Goal: Task Accomplishment & Management: Manage account settings

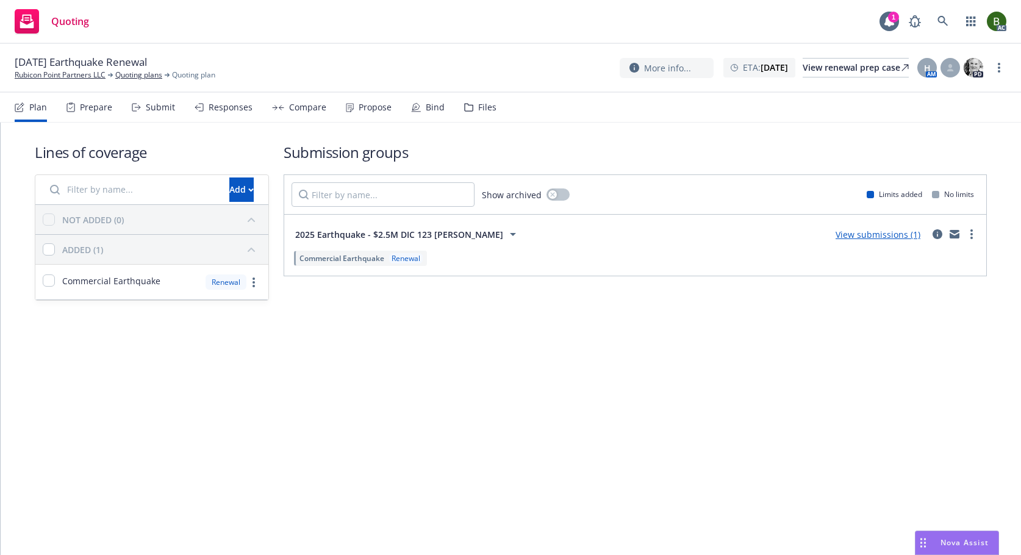
drag, startPoint x: 483, startPoint y: 112, endPoint x: 463, endPoint y: 109, distance: 19.8
click at [483, 112] on div "Files" at bounding box center [487, 107] width 18 height 10
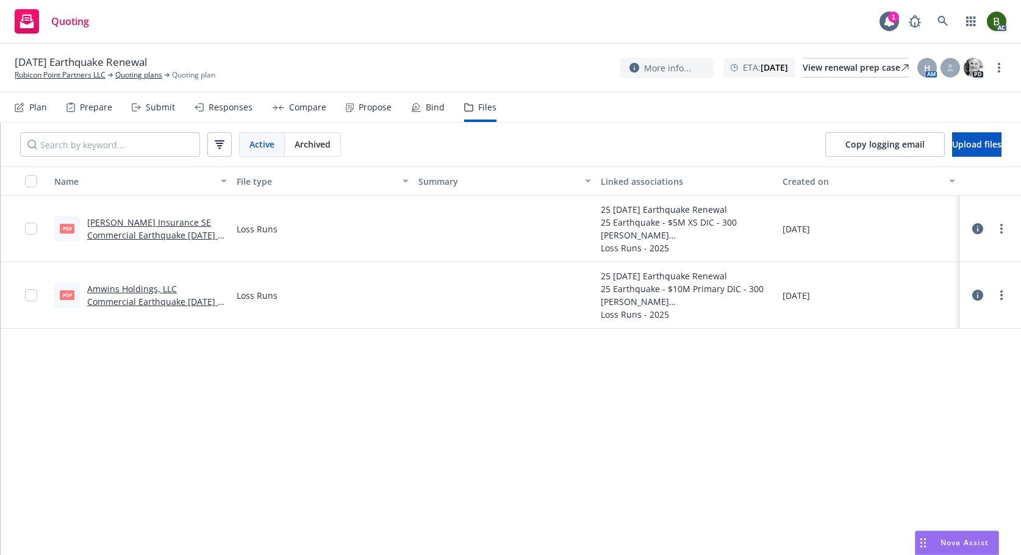
click at [973, 289] on button at bounding box center [977, 295] width 11 height 24
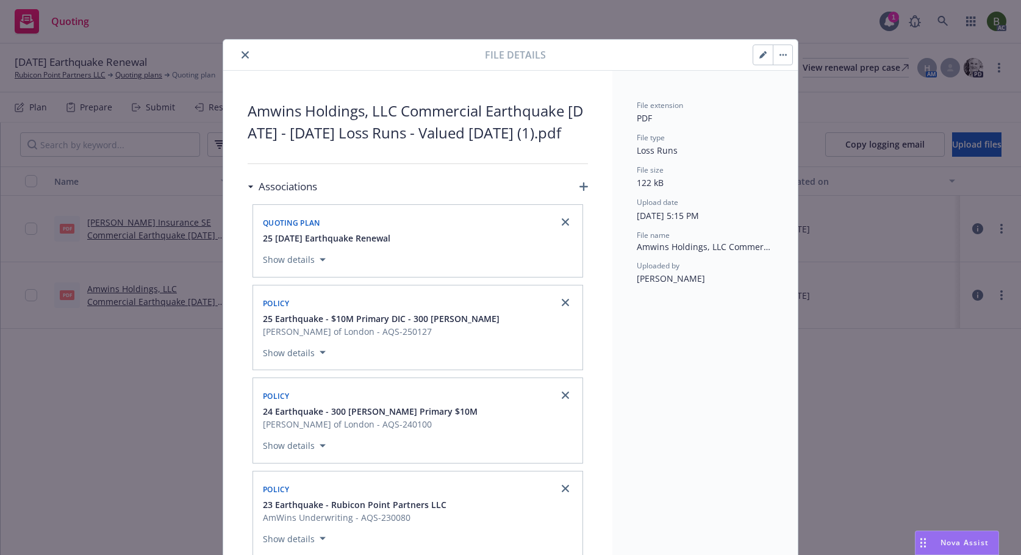
click at [241, 54] on icon "close" at bounding box center [244, 54] width 7 height 7
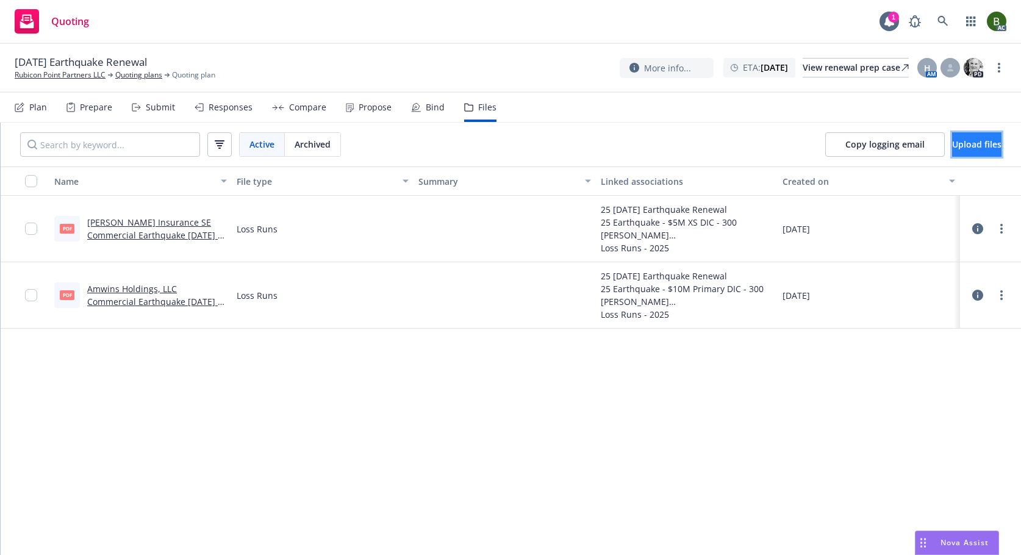
click at [952, 151] on button "Upload files" at bounding box center [976, 144] width 49 height 24
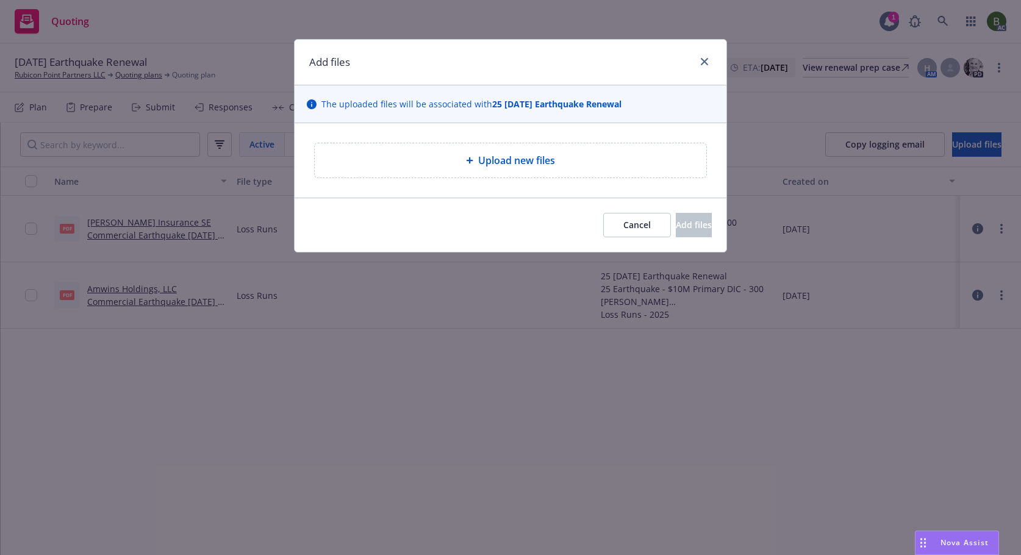
click at [495, 162] on span "Upload new files" at bounding box center [516, 160] width 77 height 15
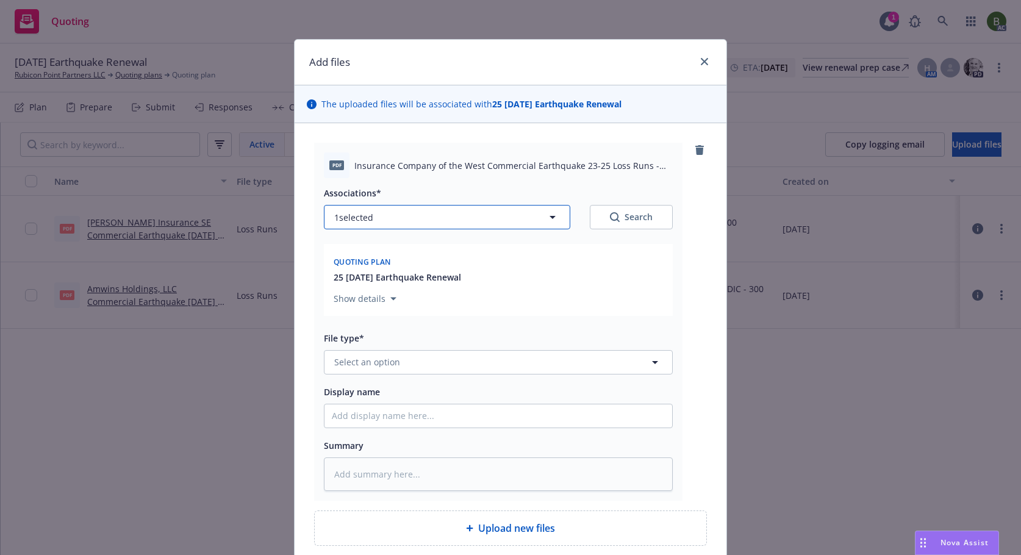
click at [426, 216] on button "1 selected" at bounding box center [447, 217] width 246 height 24
type textarea "x"
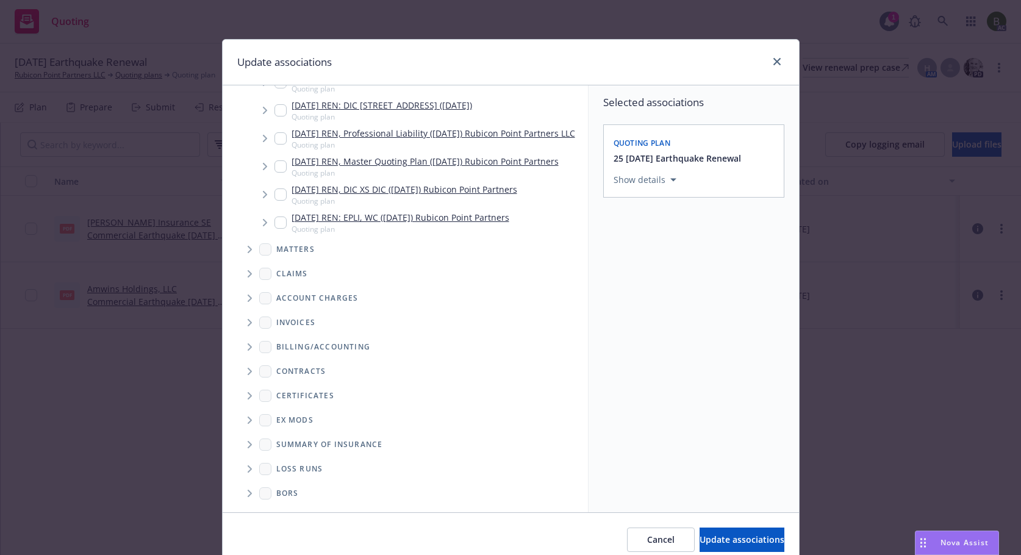
scroll to position [648, 0]
click at [248, 470] on icon "Folder Tree Example" at bounding box center [250, 468] width 5 height 7
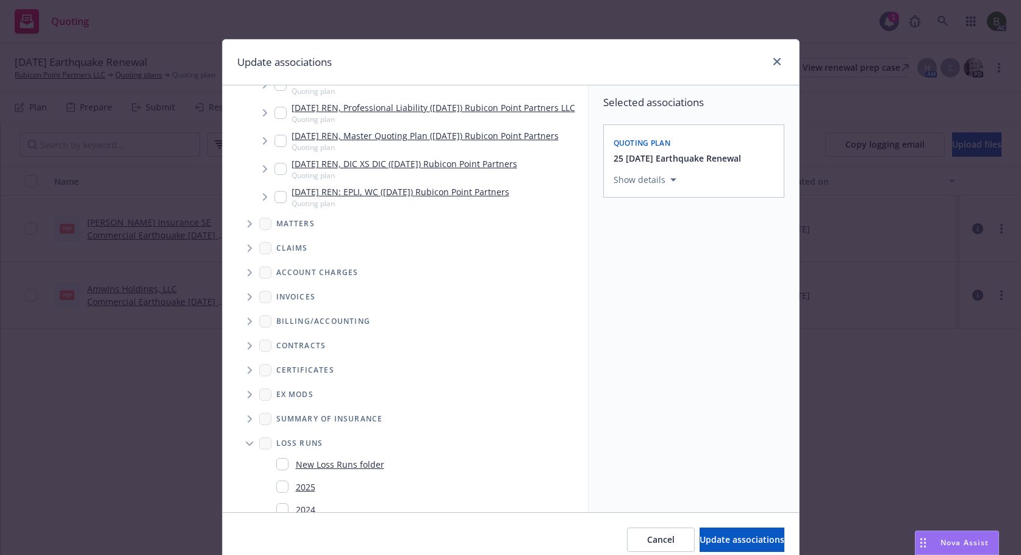
click at [282, 496] on div "2025" at bounding box center [295, 487] width 39 height 18
checkbox input "true"
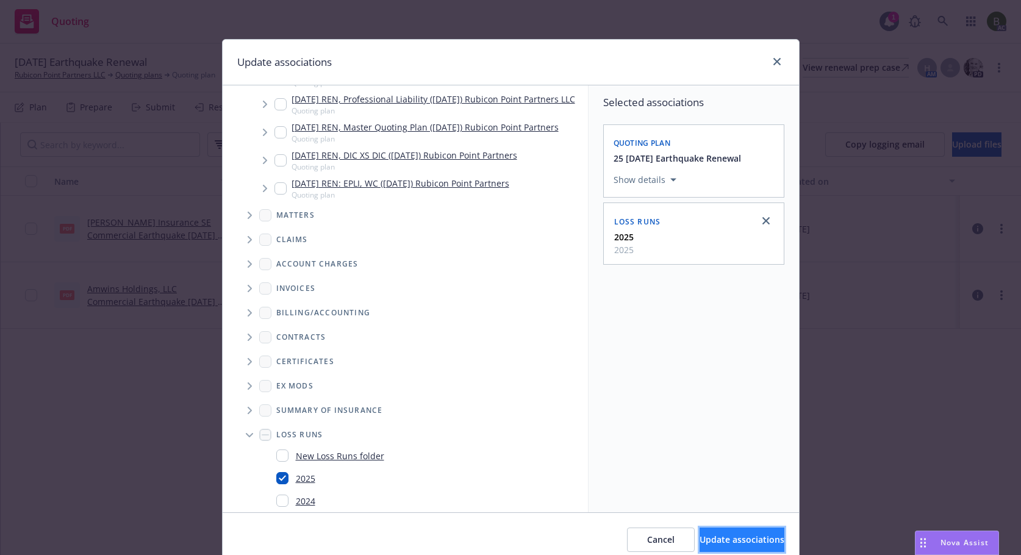
click at [704, 537] on span "Update associations" at bounding box center [741, 540] width 85 height 12
type textarea "x"
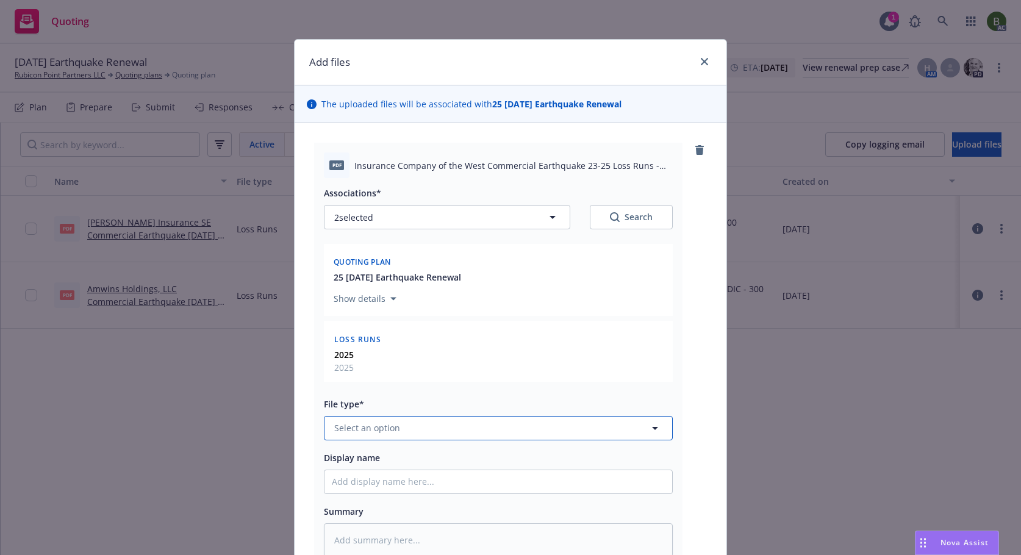
click at [518, 440] on button "Select an option" at bounding box center [498, 428] width 349 height 24
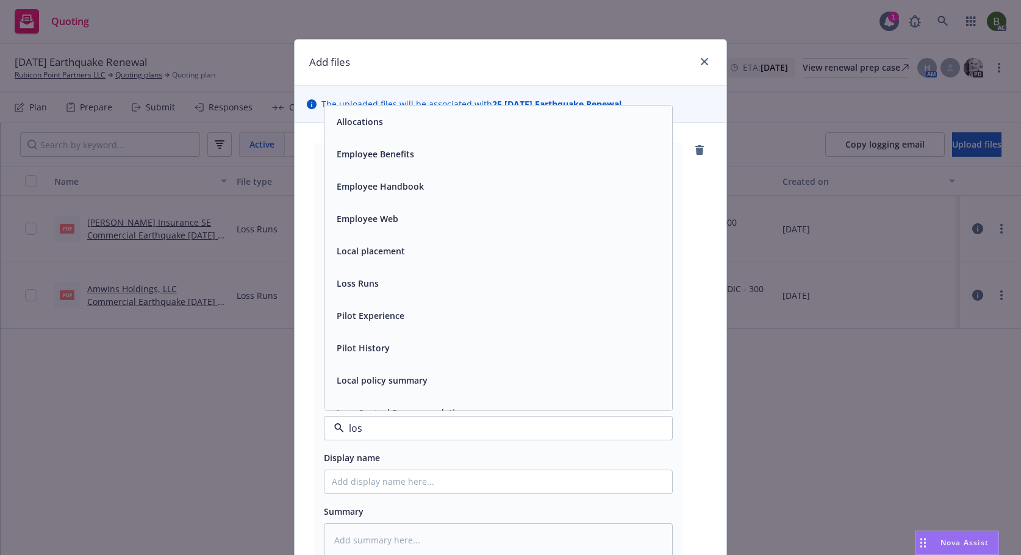
type input "loss"
click at [343, 127] on span "Loss Runs" at bounding box center [358, 121] width 42 height 13
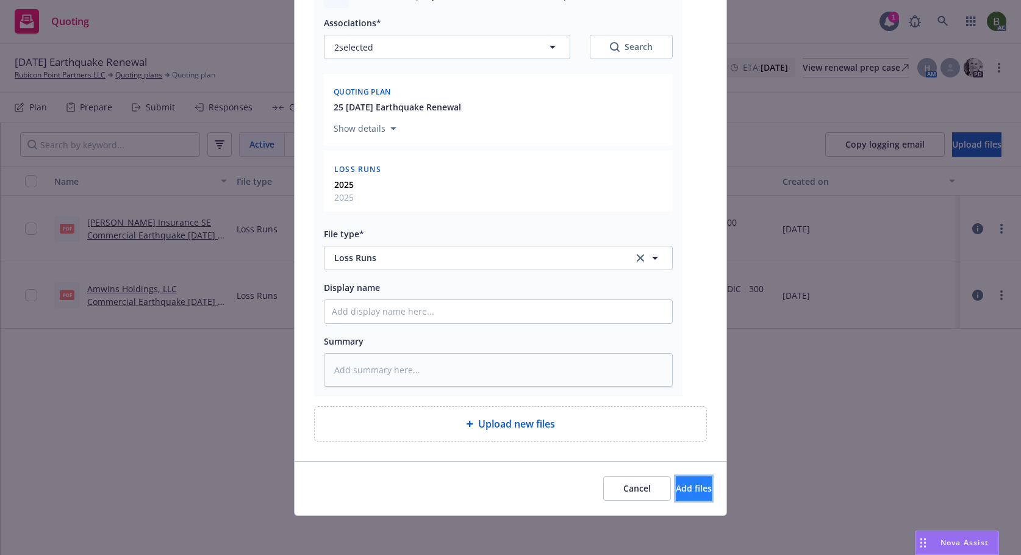
click at [676, 491] on span "Add files" at bounding box center [694, 488] width 36 height 12
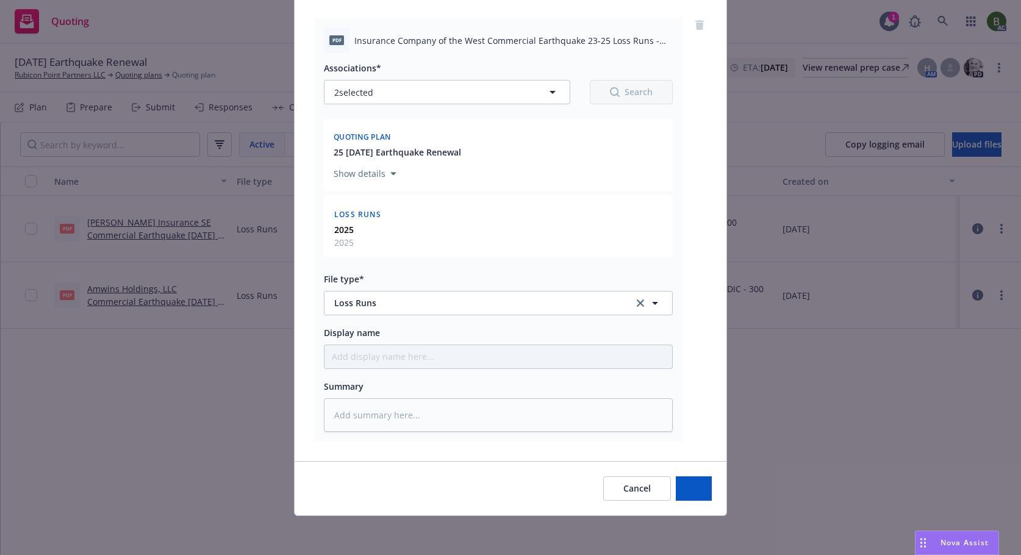
scroll to position [125, 0]
type textarea "x"
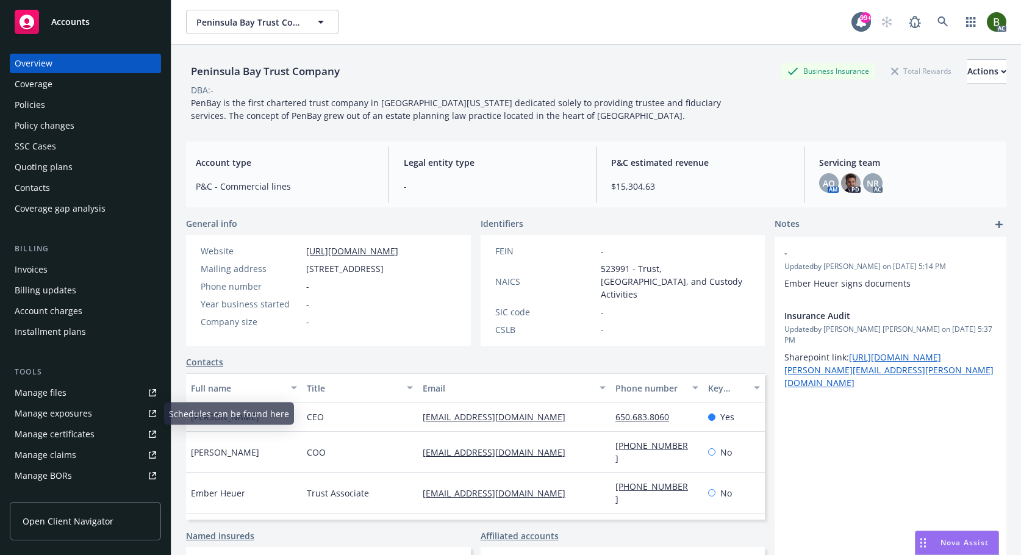
click at [62, 388] on div "Manage files" at bounding box center [41, 393] width 52 height 20
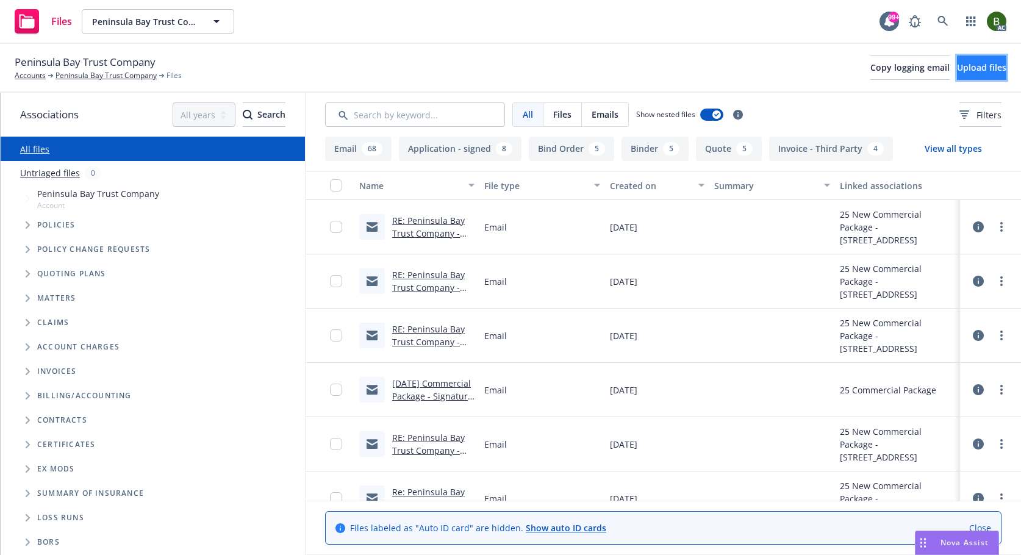
click at [957, 68] on span "Upload files" at bounding box center [981, 68] width 49 height 12
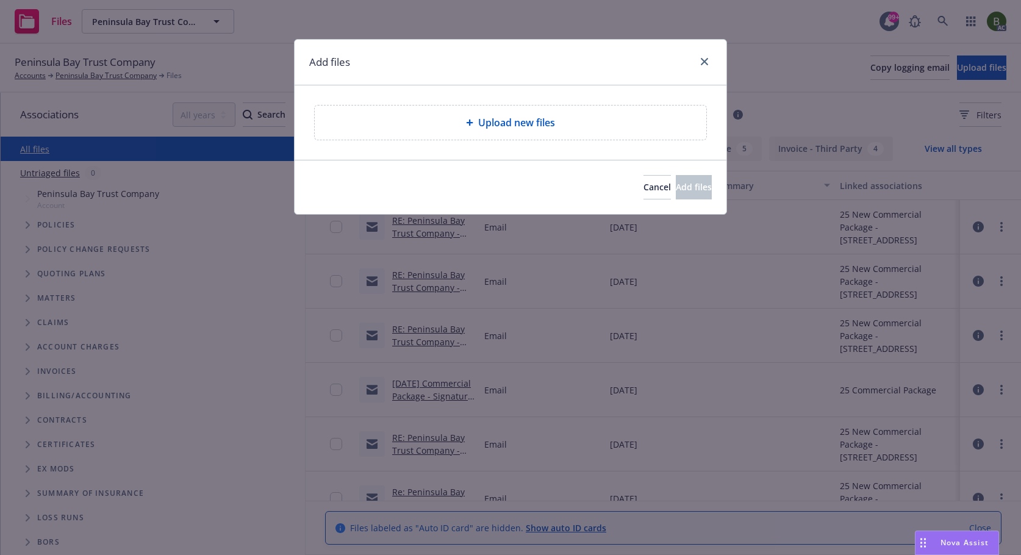
click at [514, 130] on div "Upload new files" at bounding box center [511, 123] width 392 height 34
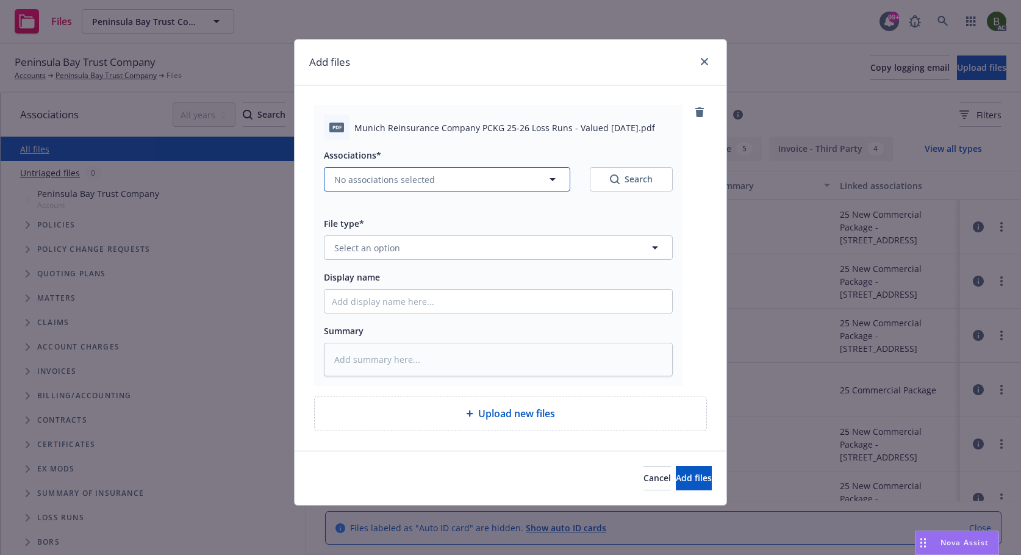
click at [471, 174] on button "No associations selected" at bounding box center [447, 179] width 246 height 24
type textarea "x"
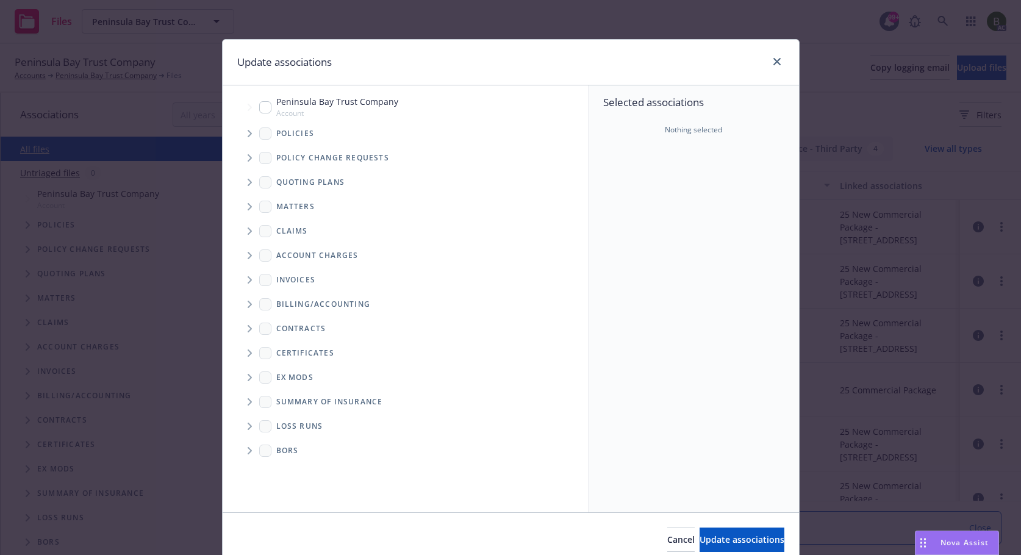
click at [246, 137] on span "Tree Example" at bounding box center [250, 134] width 20 height 20
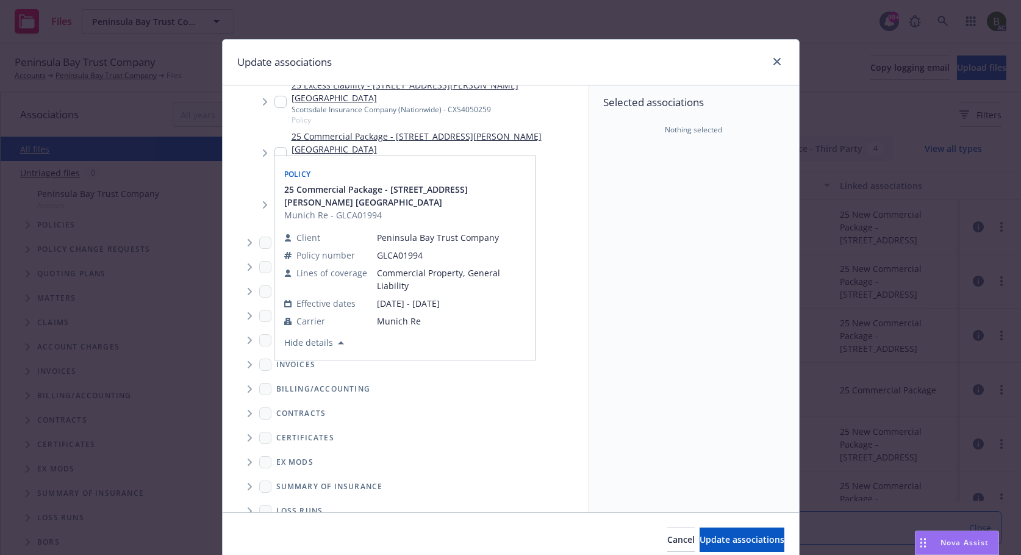
scroll to position [112, 0]
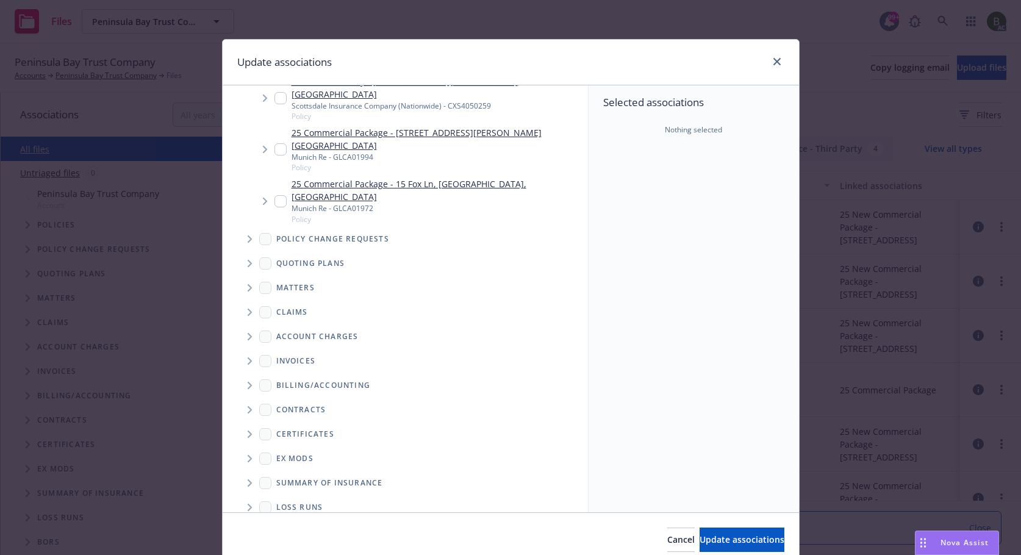
click at [248, 504] on icon "Folder Tree Example" at bounding box center [250, 507] width 5 height 7
click at [279, 522] on input "Folder Tree Example" at bounding box center [282, 528] width 12 height 12
checkbox input "true"
click at [649, 190] on div "Select an option" at bounding box center [689, 186] width 130 height 12
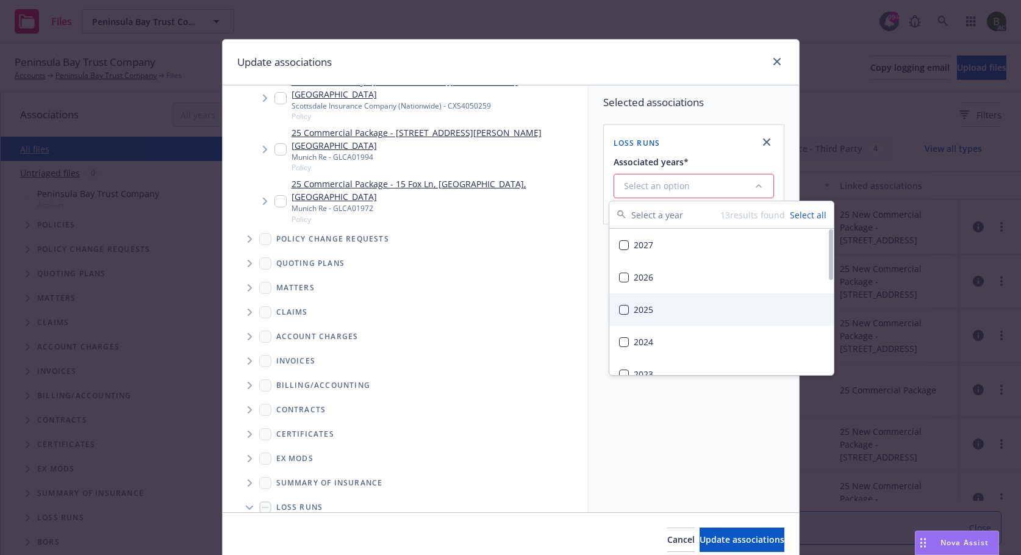
click at [634, 306] on div "2025" at bounding box center [721, 309] width 224 height 32
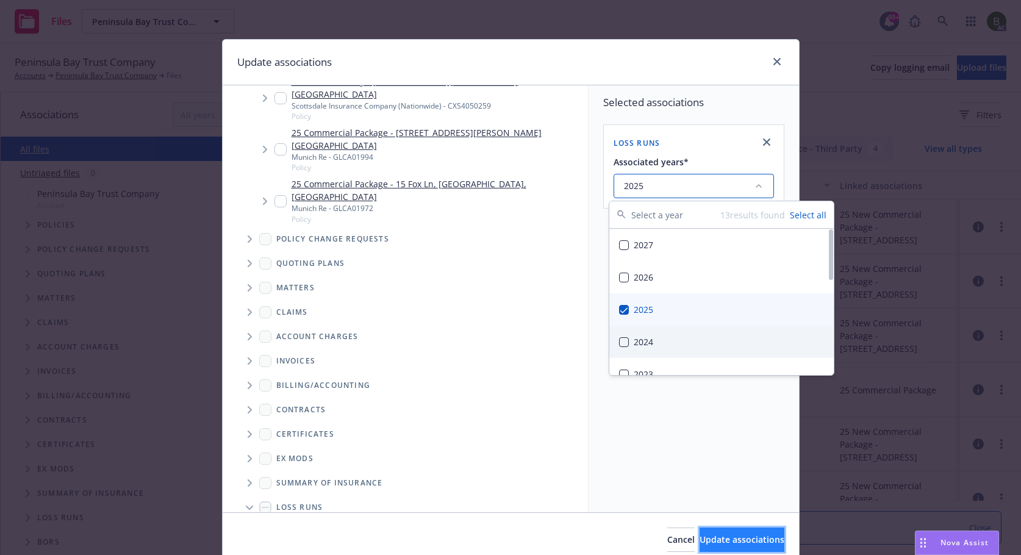
click at [724, 546] on button "Update associations" at bounding box center [741, 540] width 85 height 24
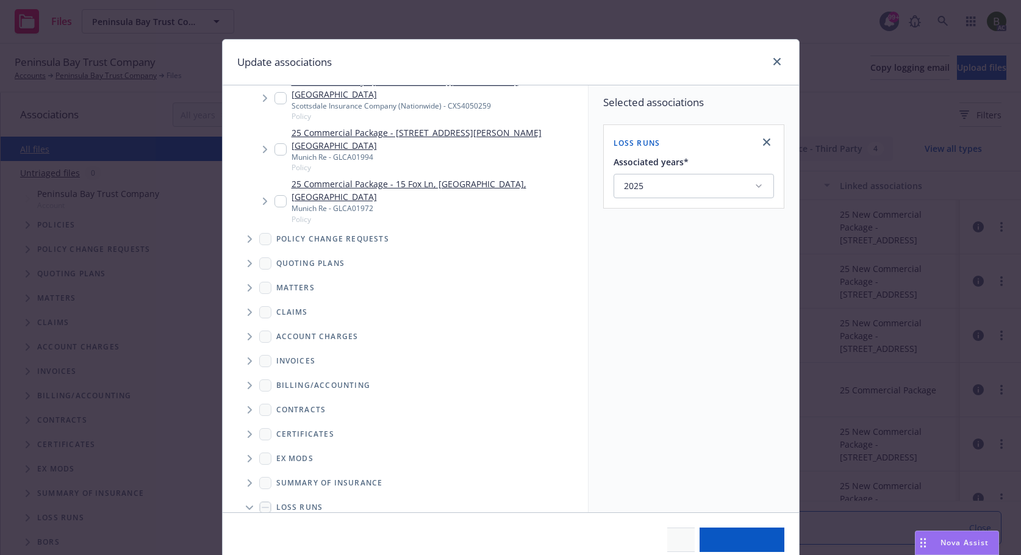
type textarea "x"
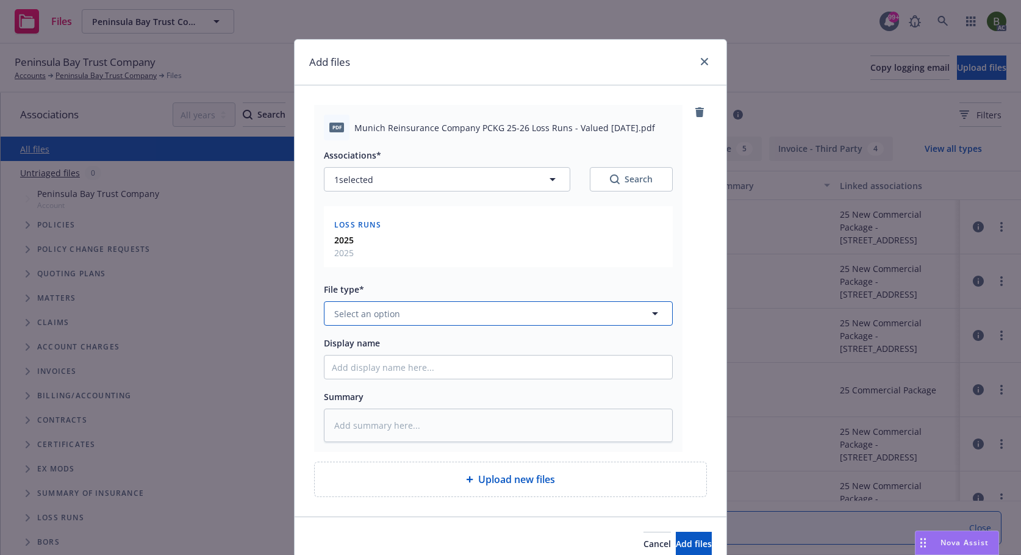
click at [437, 320] on button "Select an option" at bounding box center [498, 313] width 349 height 24
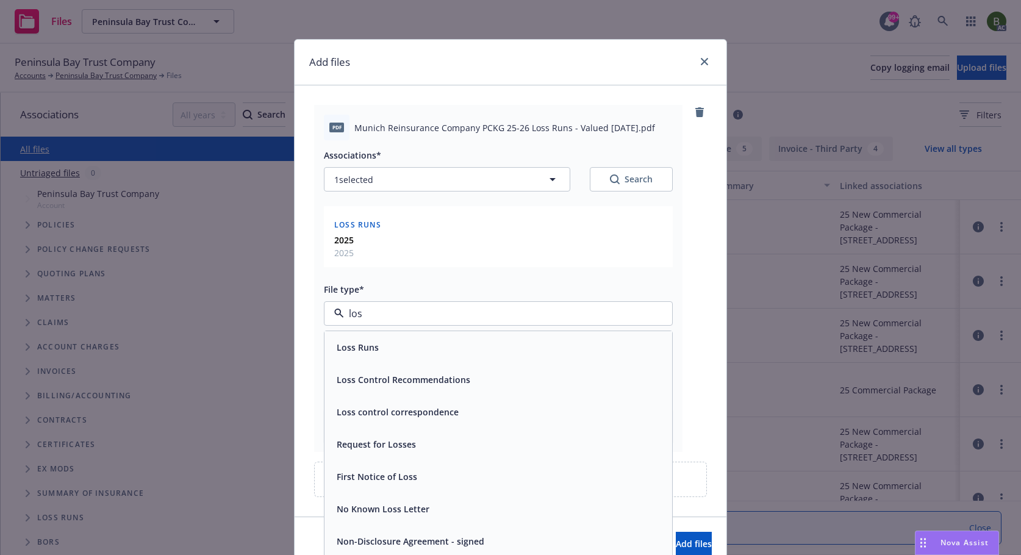
type input "loss"
click at [363, 356] on div "Loss Runs" at bounding box center [356, 347] width 49 height 18
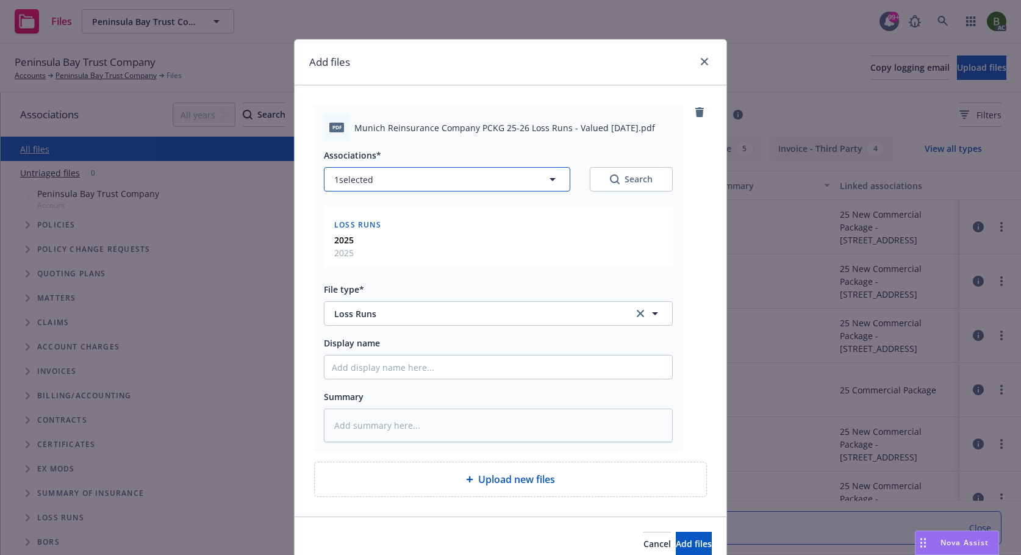
click at [385, 176] on button "1 selected" at bounding box center [447, 179] width 246 height 24
type textarea "x"
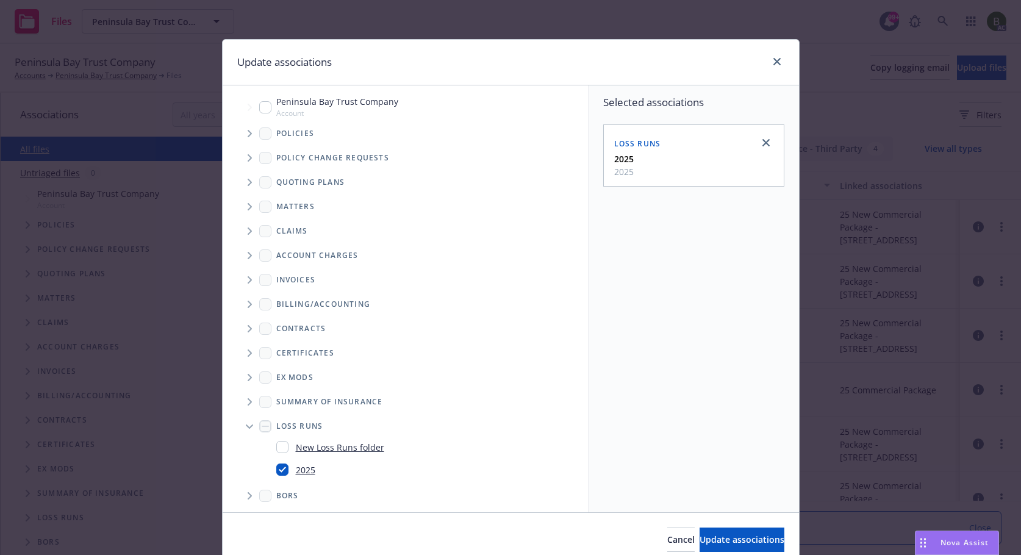
click at [248, 134] on icon "Tree Example" at bounding box center [250, 133] width 4 height 7
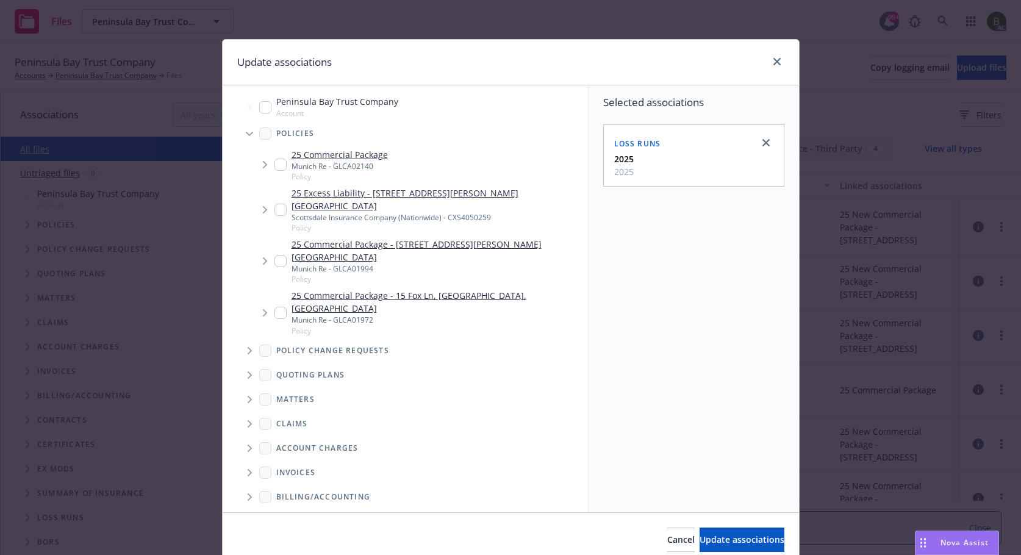
click at [280, 307] on input "Tree Example" at bounding box center [280, 313] width 12 height 12
checkbox input "true"
click at [274, 255] on input "Tree Example" at bounding box center [280, 261] width 12 height 12
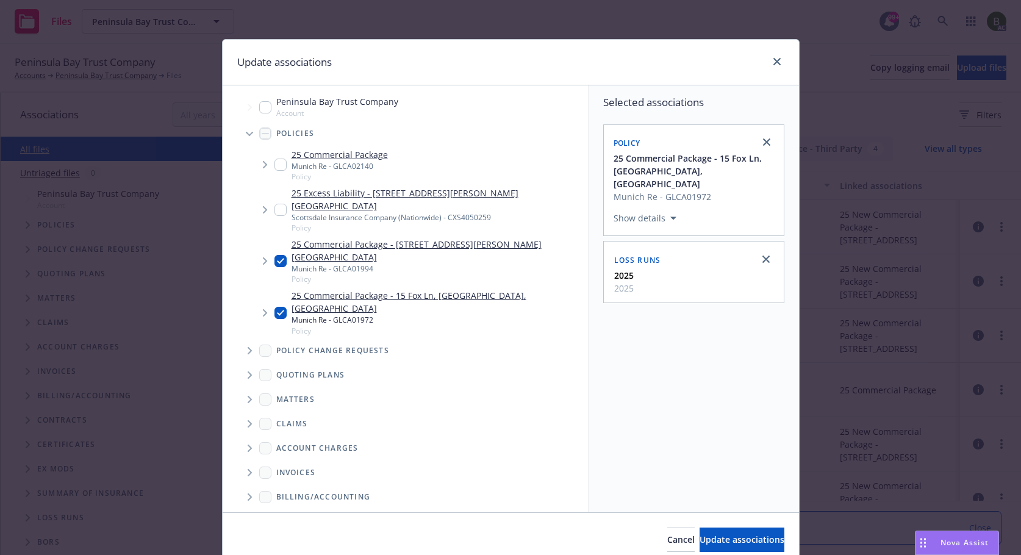
checkbox input "true"
click at [276, 164] on input "Tree Example" at bounding box center [280, 165] width 12 height 12
checkbox input "true"
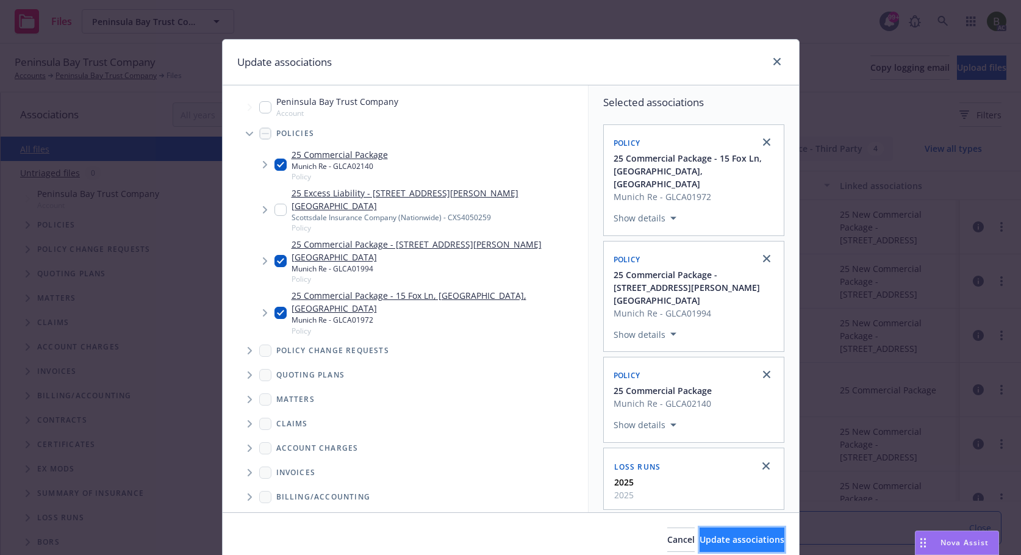
click at [701, 532] on button "Update associations" at bounding box center [741, 540] width 85 height 24
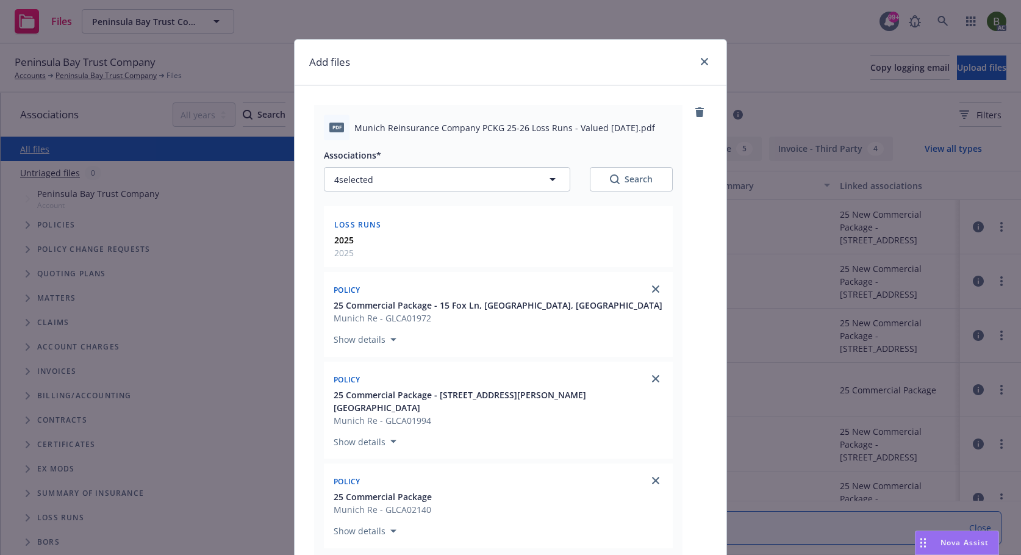
scroll to position [244, 0]
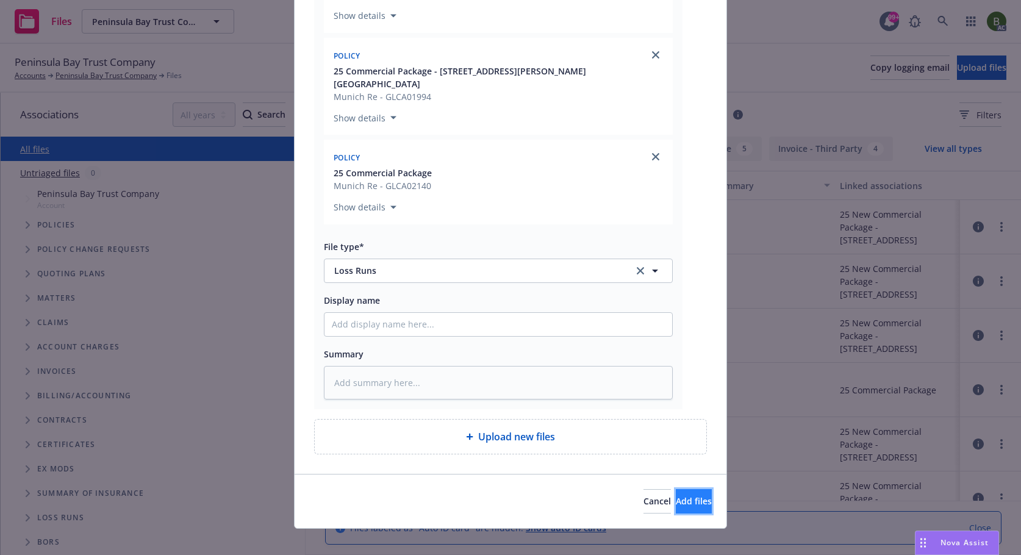
click at [676, 495] on span "Add files" at bounding box center [694, 501] width 36 height 12
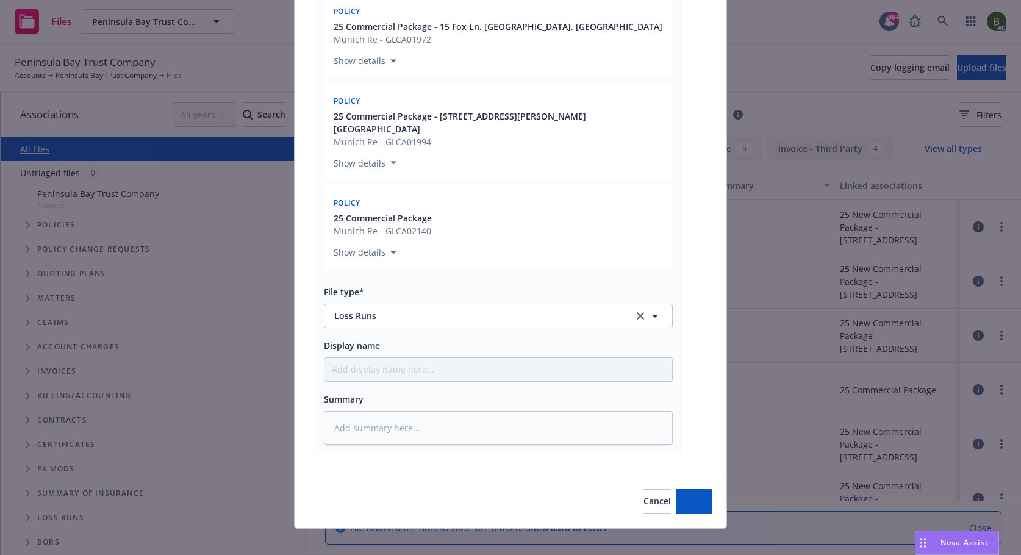
type textarea "x"
